Goal: Find specific page/section: Find specific page/section

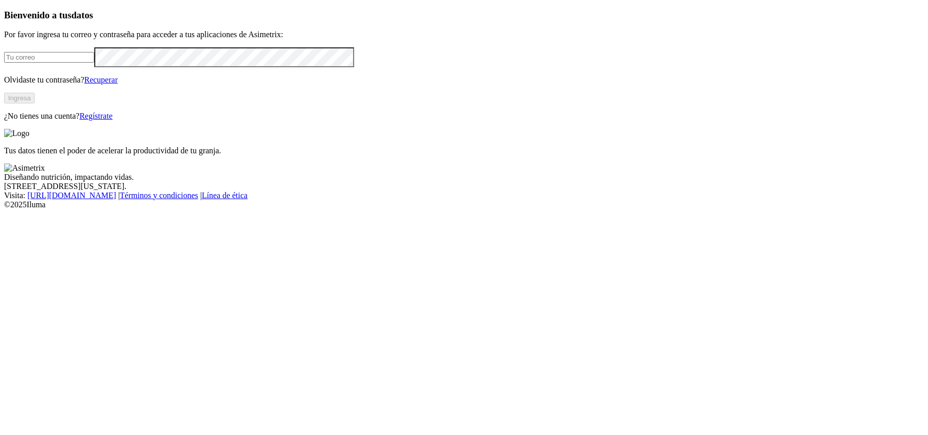
type input "[PERSON_NAME][EMAIL_ADDRESS][DOMAIN_NAME]"
click at [35, 103] on button "Ingresa" at bounding box center [19, 98] width 31 height 11
